Goal: Task Accomplishment & Management: Manage account settings

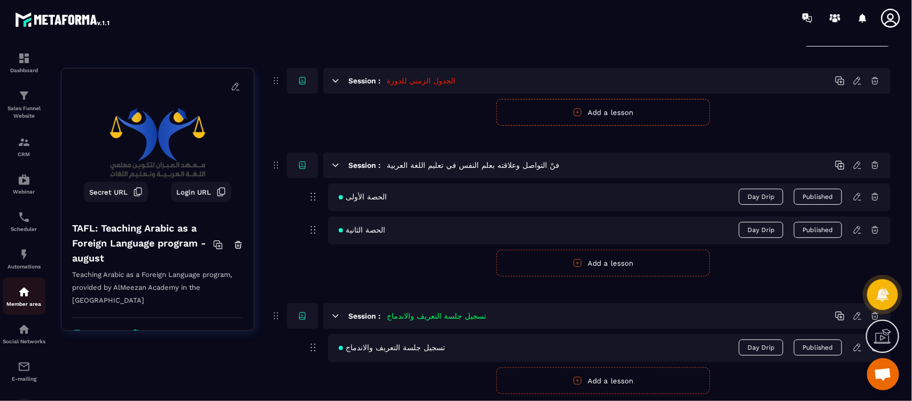
click at [25, 295] on img at bounding box center [24, 291] width 13 height 13
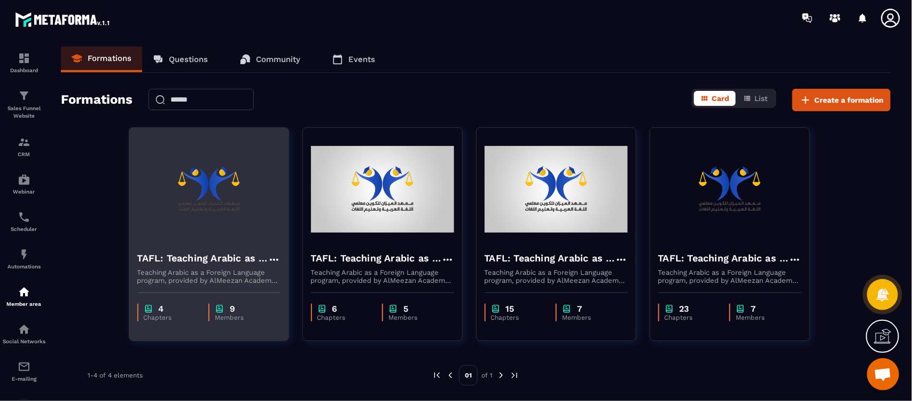
click at [230, 317] on p "Members" at bounding box center [242, 317] width 55 height 7
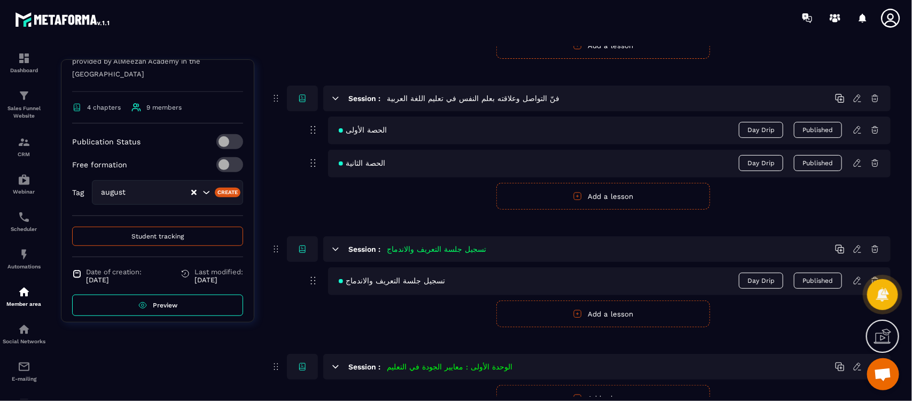
scroll to position [230, 0]
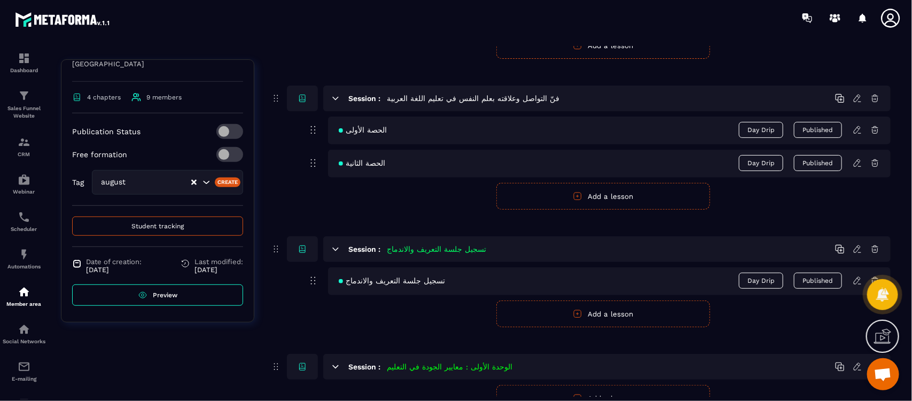
click at [170, 294] on span "Preview" at bounding box center [165, 294] width 25 height 7
click at [139, 230] on button "Student tracking" at bounding box center [157, 225] width 171 height 19
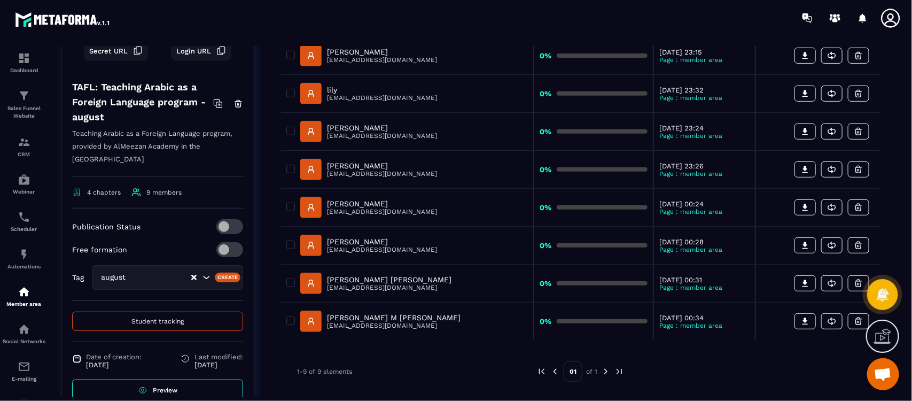
scroll to position [200, 0]
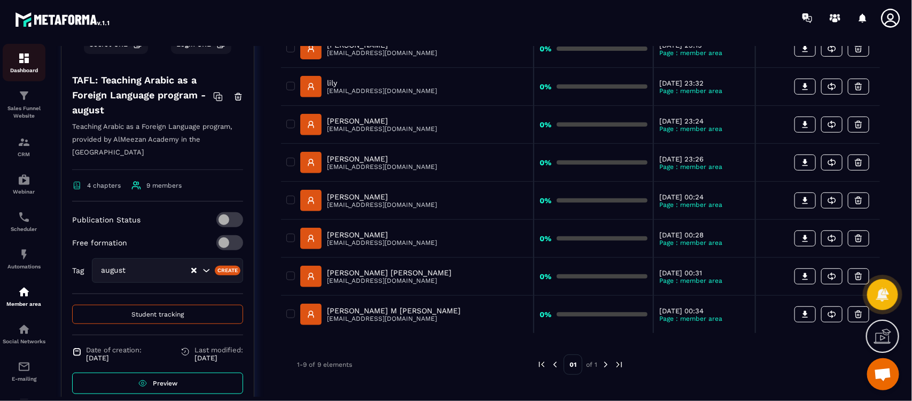
click at [19, 60] on img at bounding box center [24, 58] width 13 height 13
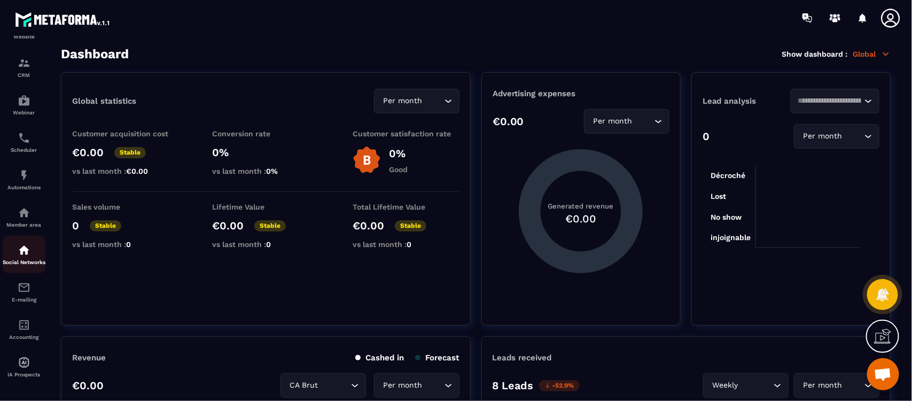
scroll to position [88, 0]
click at [28, 364] on img at bounding box center [24, 360] width 13 height 13
click at [21, 59] on img at bounding box center [24, 58] width 13 height 13
click at [24, 60] on img at bounding box center [24, 58] width 13 height 13
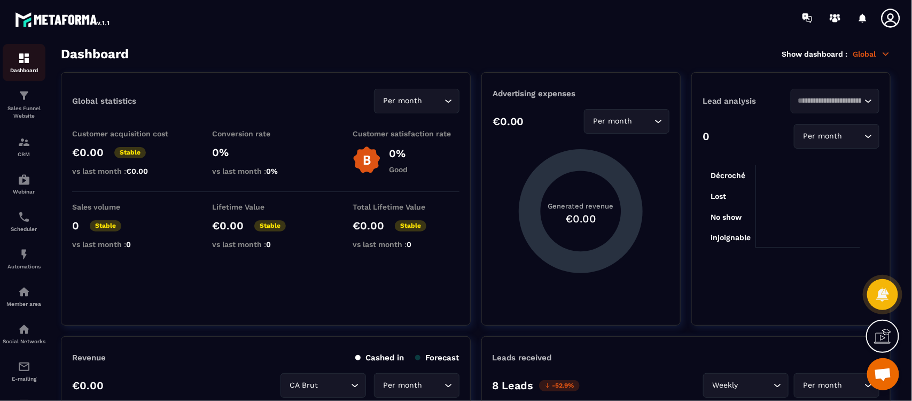
click at [24, 60] on img at bounding box center [24, 58] width 13 height 13
click at [21, 150] on div "CRM" at bounding box center [24, 146] width 43 height 21
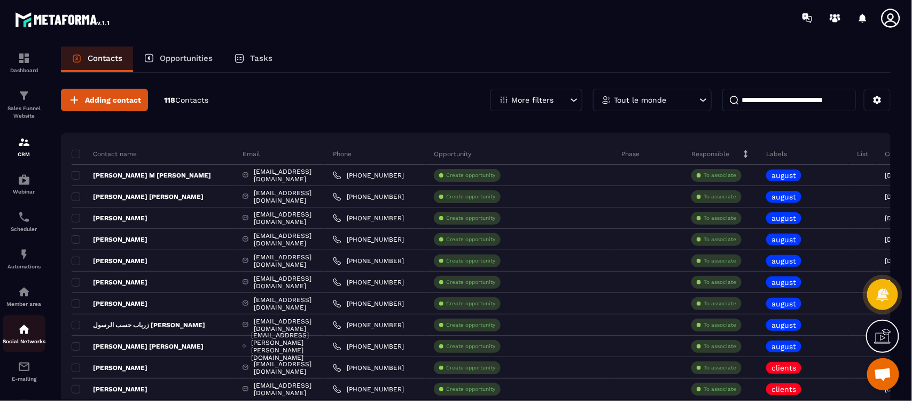
click at [22, 330] on img at bounding box center [24, 329] width 13 height 13
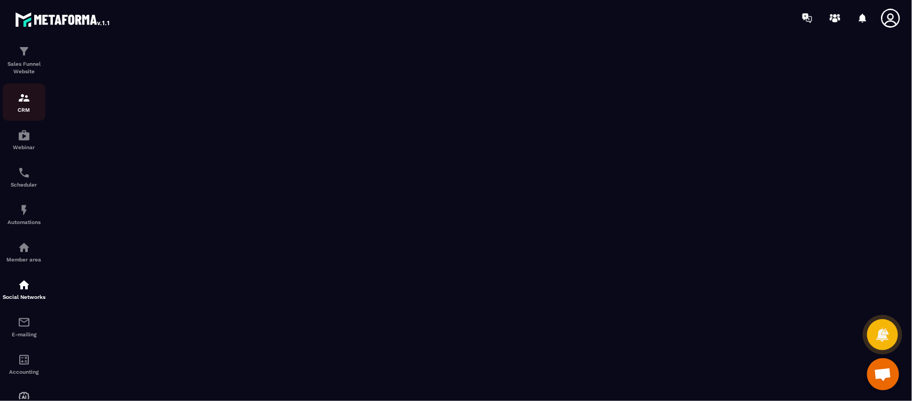
scroll to position [21, 0]
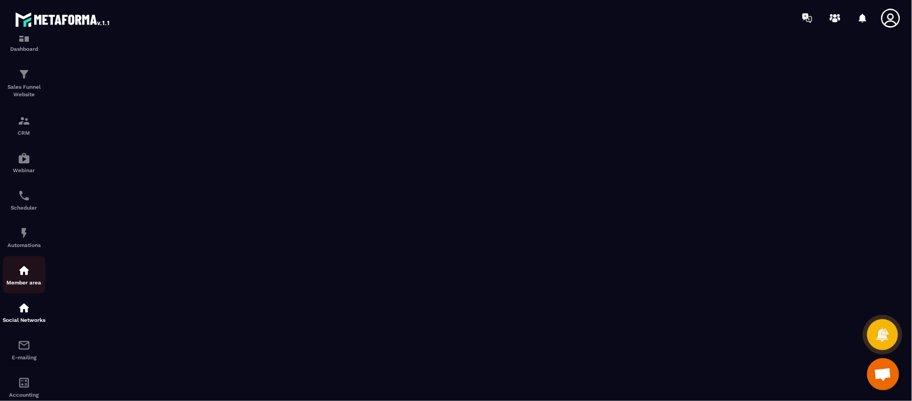
click at [14, 288] on link "Member area" at bounding box center [24, 274] width 43 height 37
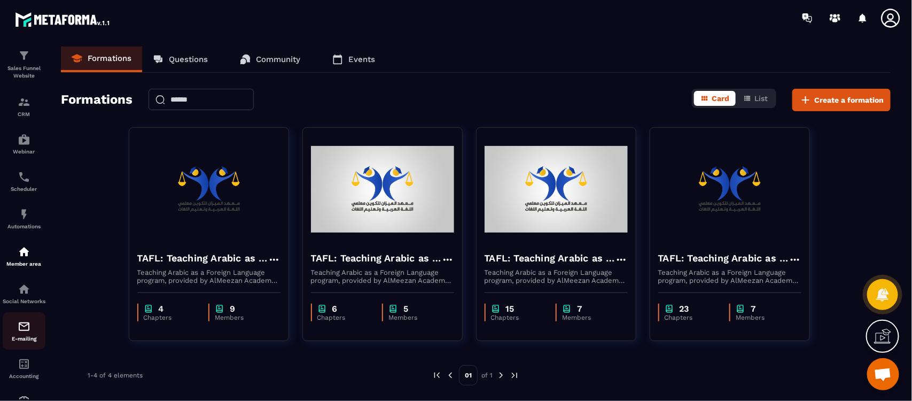
scroll to position [88, 0]
click at [900, 18] on icon at bounding box center [890, 17] width 21 height 21
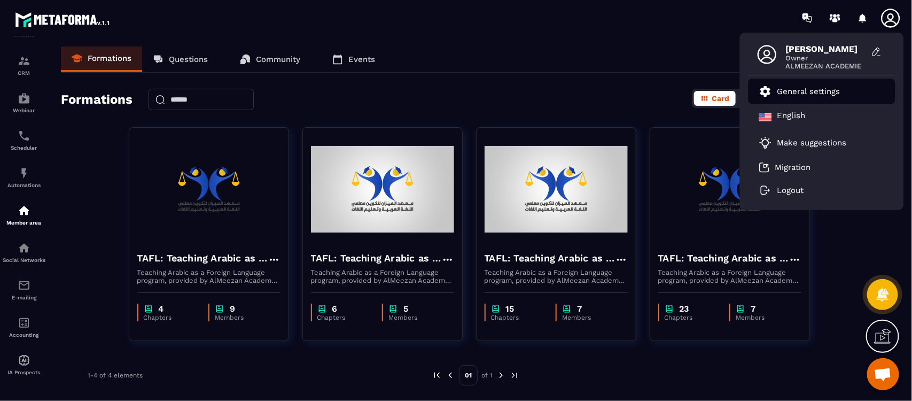
click at [818, 91] on p "General settings" at bounding box center [808, 92] width 63 height 10
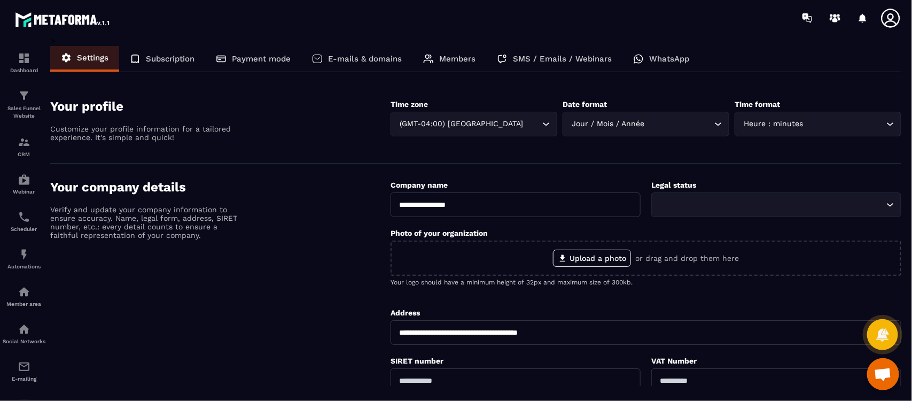
click at [653, 56] on p "WhatsApp" at bounding box center [669, 59] width 40 height 10
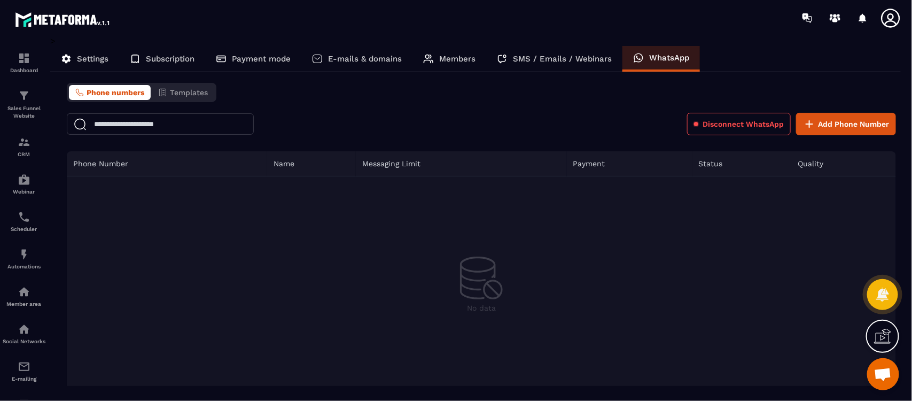
scroll to position [7, 0]
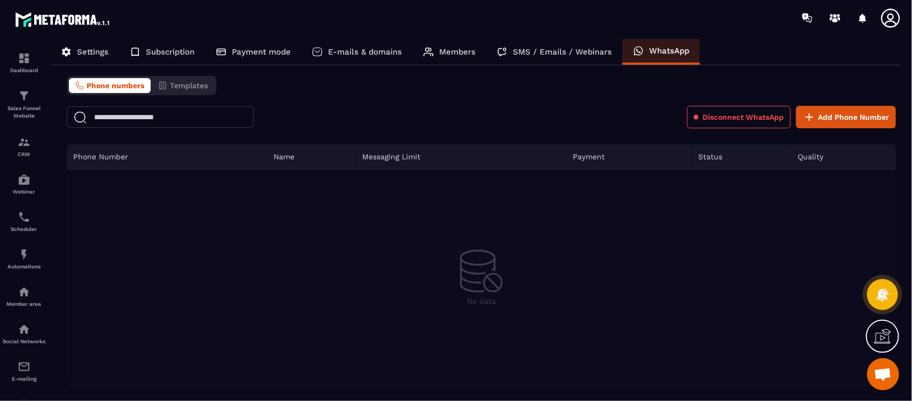
click at [121, 86] on span "Phone numbers" at bounding box center [116, 85] width 58 height 9
click at [94, 88] on span "Phone numbers" at bounding box center [116, 85] width 58 height 9
click at [193, 88] on span "Templates" at bounding box center [189, 85] width 38 height 9
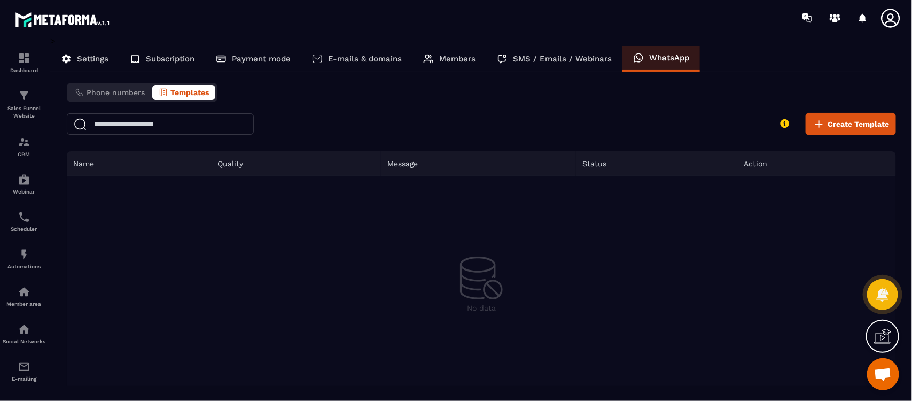
click at [403, 164] on th "Message" at bounding box center [478, 163] width 195 height 25
click at [554, 60] on p "SMS / Emails / Webinars" at bounding box center [562, 59] width 99 height 10
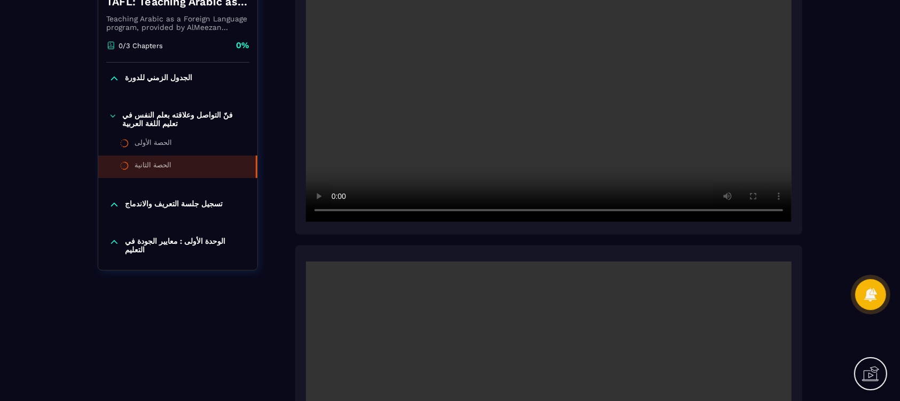
scroll to position [267, 0]
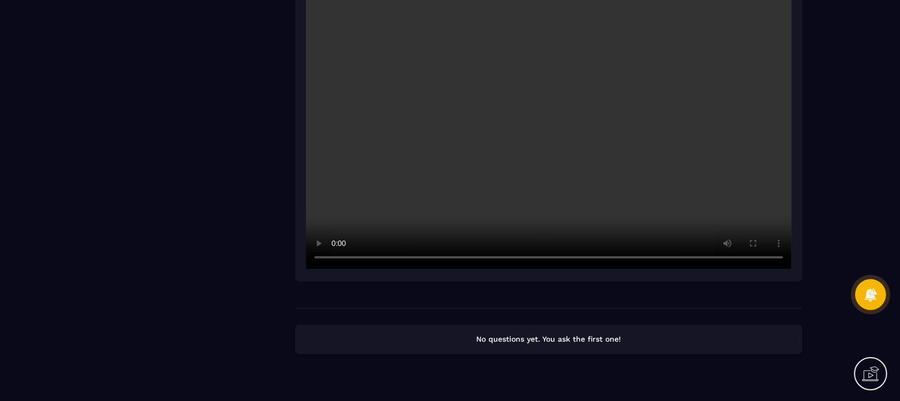
scroll to position [2746, 0]
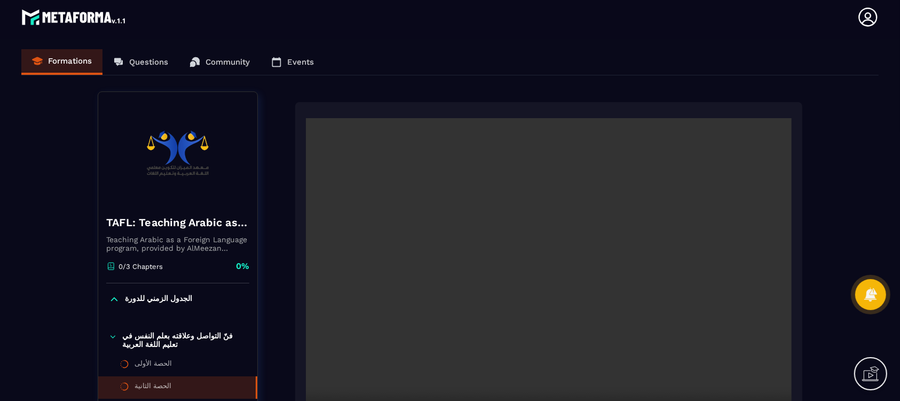
scroll to position [0, 0]
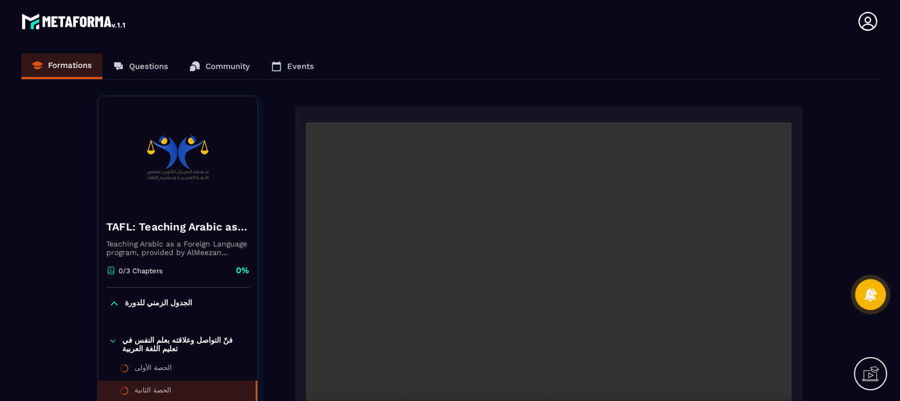
click at [74, 68] on div "Formations Questions Community Events" at bounding box center [450, 66] width 858 height 26
click at [206, 65] on div "Formations Questions Community Events" at bounding box center [450, 66] width 858 height 26
click at [289, 65] on div "Formations Questions Community Events" at bounding box center [450, 66] width 858 height 26
click at [148, 67] on div "Formations Questions Community Events" at bounding box center [450, 66] width 858 height 26
click at [56, 67] on div "Formations Questions Community Events" at bounding box center [450, 66] width 858 height 26
